Goal: Find specific page/section: Find specific page/section

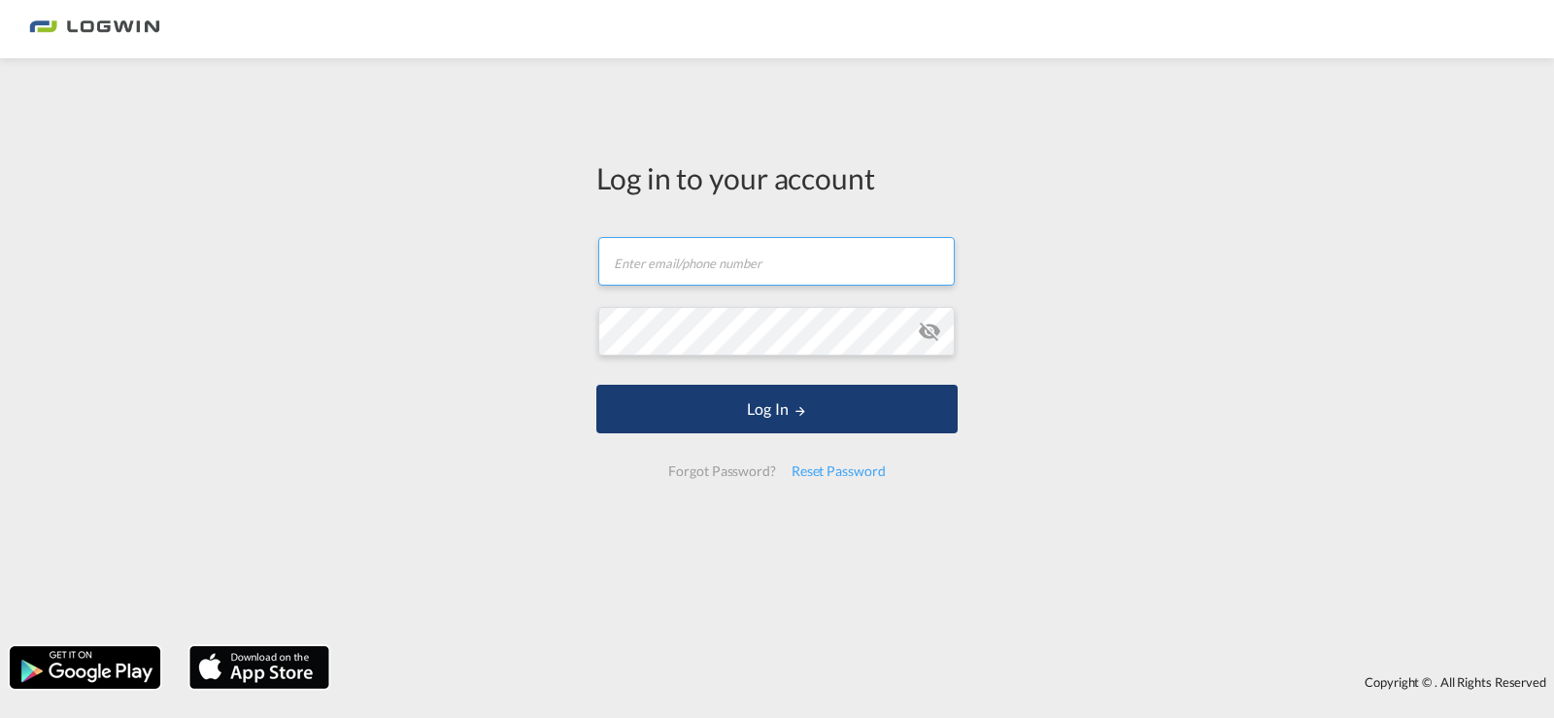
type input "[PERSON_NAME][EMAIL_ADDRESS][PERSON_NAME][DOMAIN_NAME]"
click at [767, 411] on button "Log In" at bounding box center [777, 409] width 361 height 49
